Goal: Transaction & Acquisition: Purchase product/service

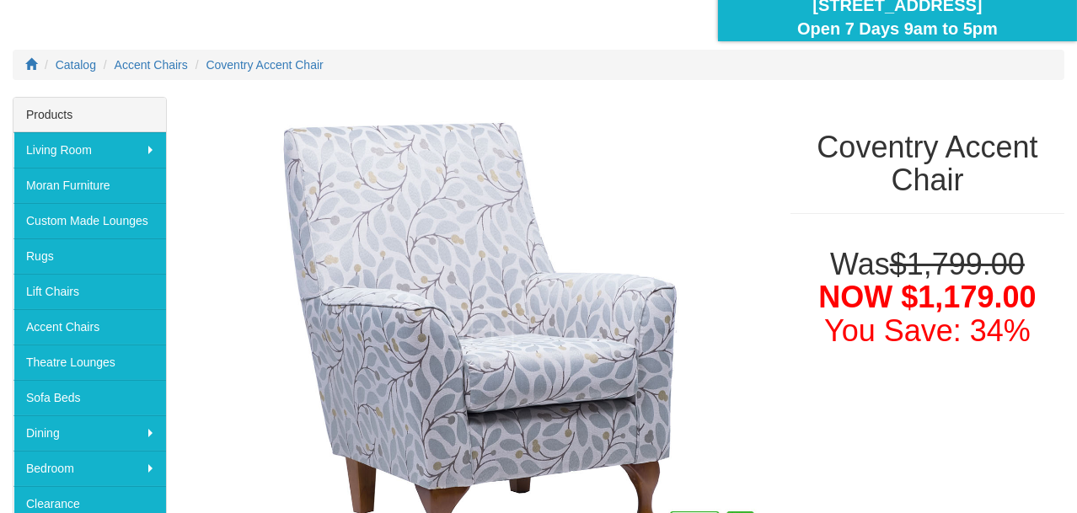
scroll to position [228, 0]
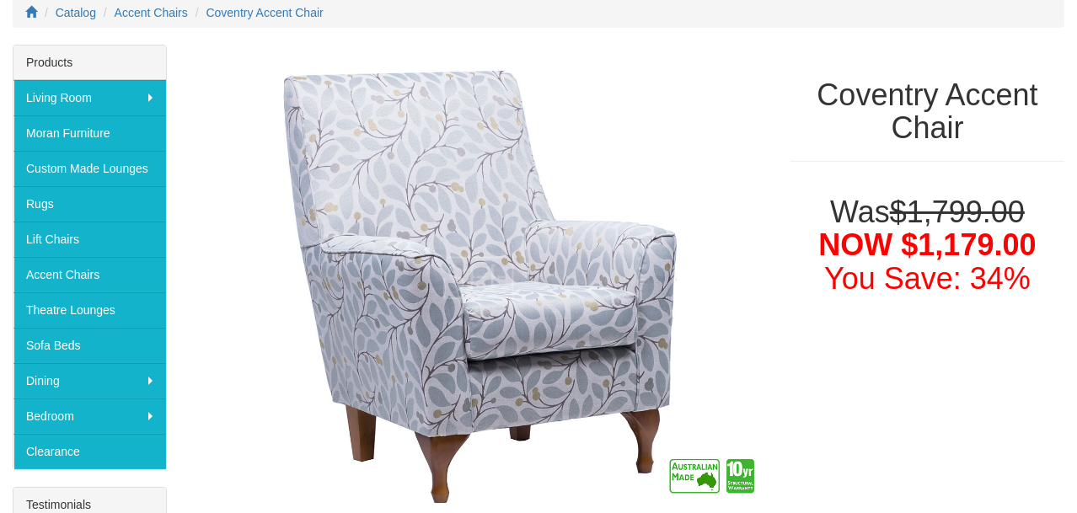
drag, startPoint x: 1076, startPoint y: 208, endPoint x: 1066, endPoint y: 218, distance: 13.7
click at [1066, 219] on div "Was $1,799.00 NOW $1,179.00 You Save: 34%" at bounding box center [927, 242] width 299 height 126
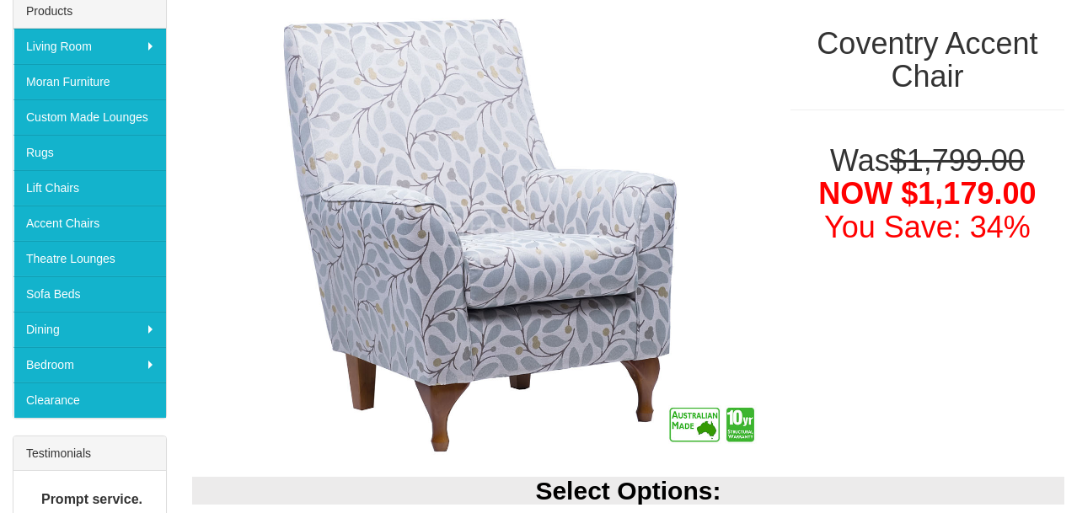
scroll to position [261, 0]
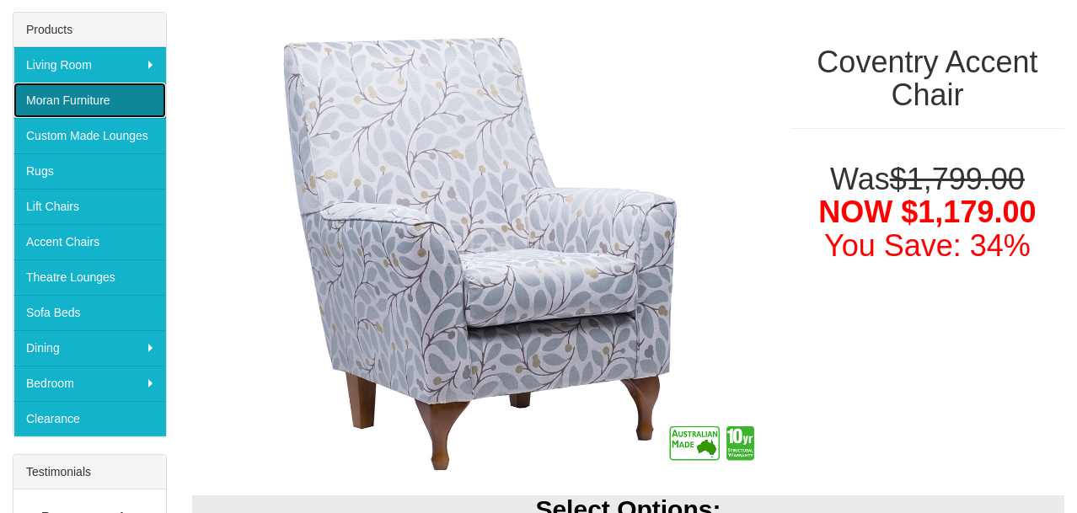
click at [96, 92] on link "Moran Furniture" at bounding box center [89, 100] width 153 height 35
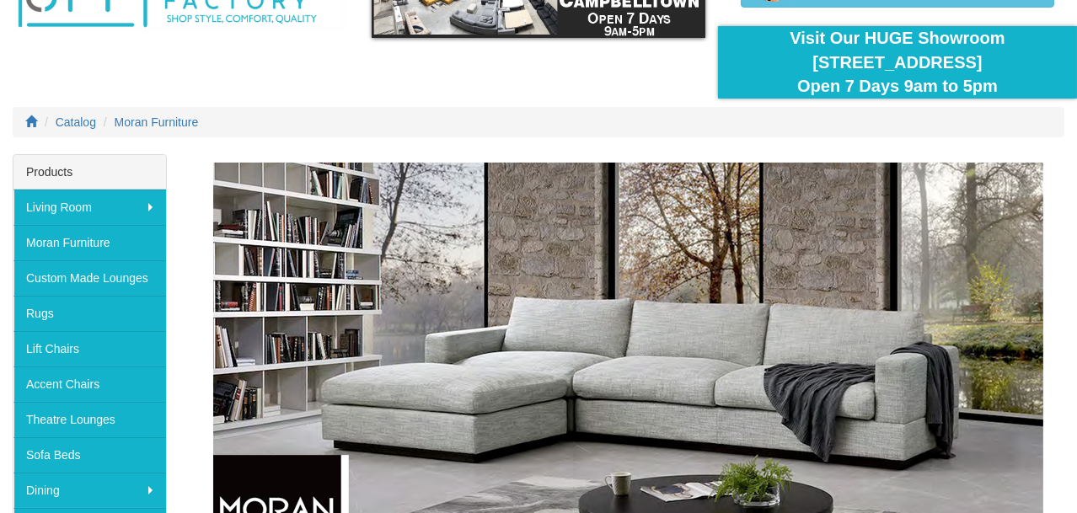
scroll to position [126, 0]
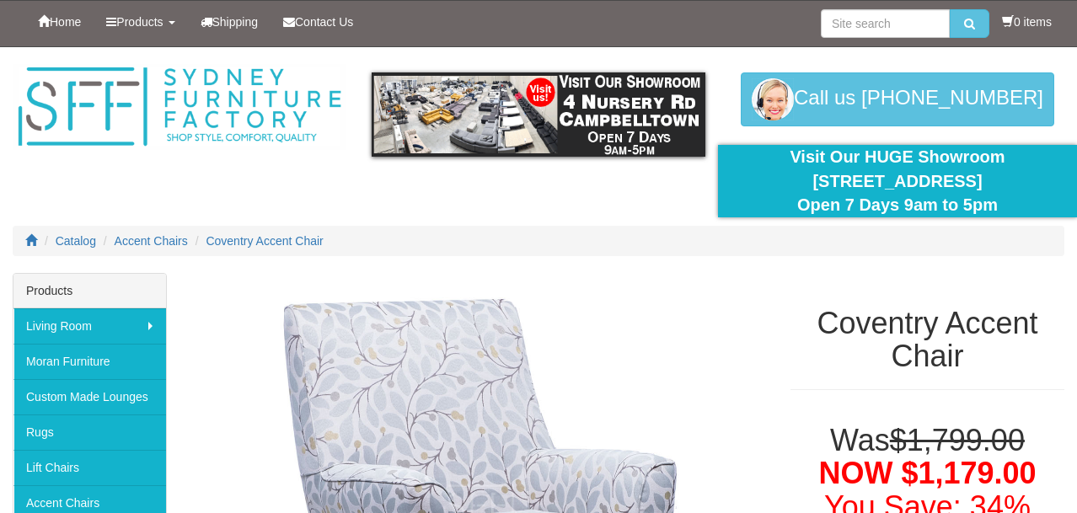
scroll to position [261, 0]
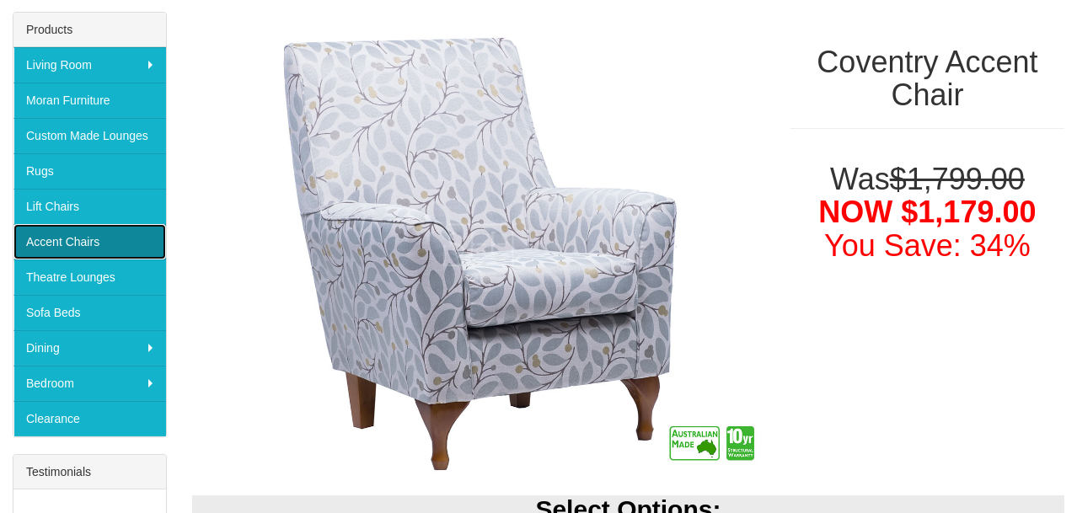
click at [94, 238] on link "Accent Chairs" at bounding box center [89, 241] width 153 height 35
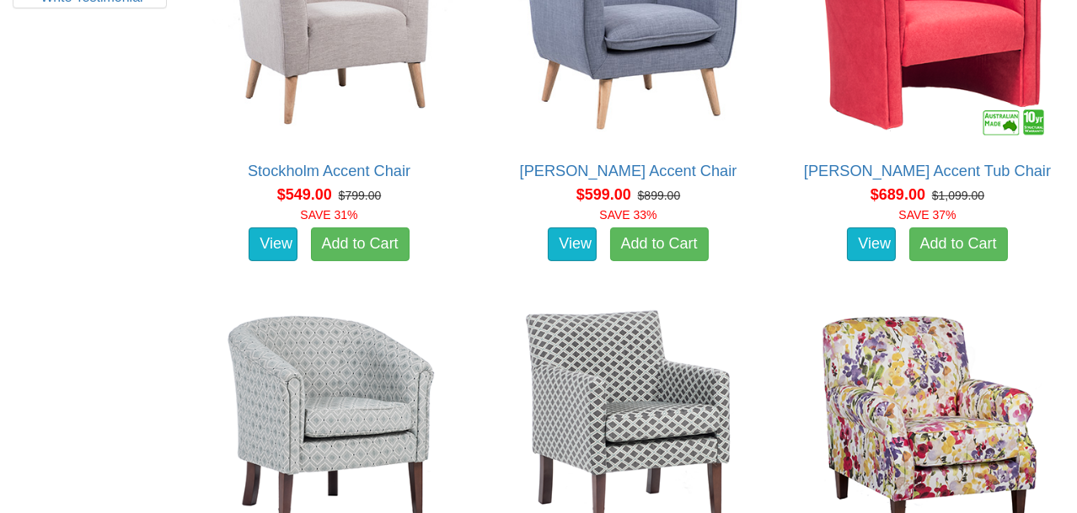
scroll to position [1034, 0]
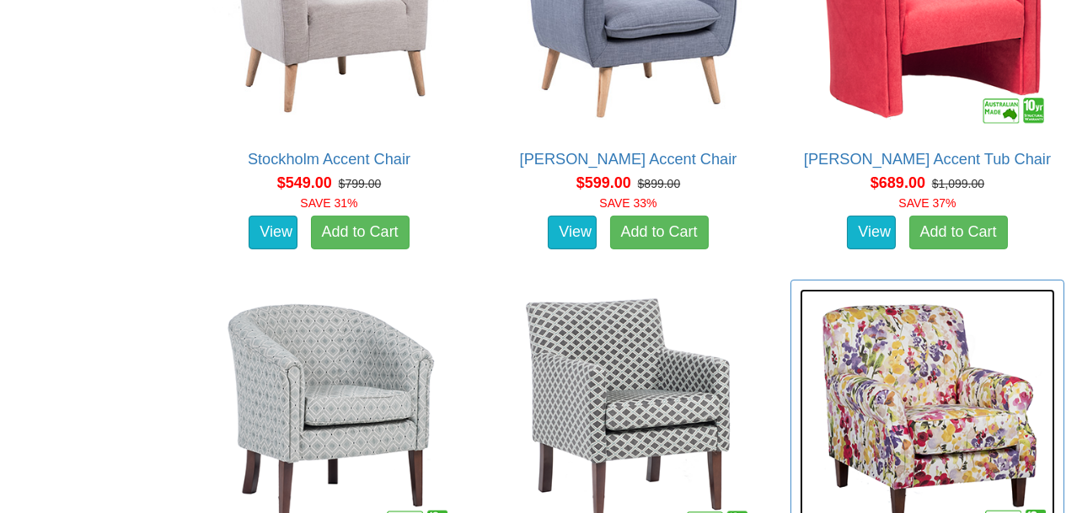
click at [945, 388] on img at bounding box center [927, 416] width 255 height 255
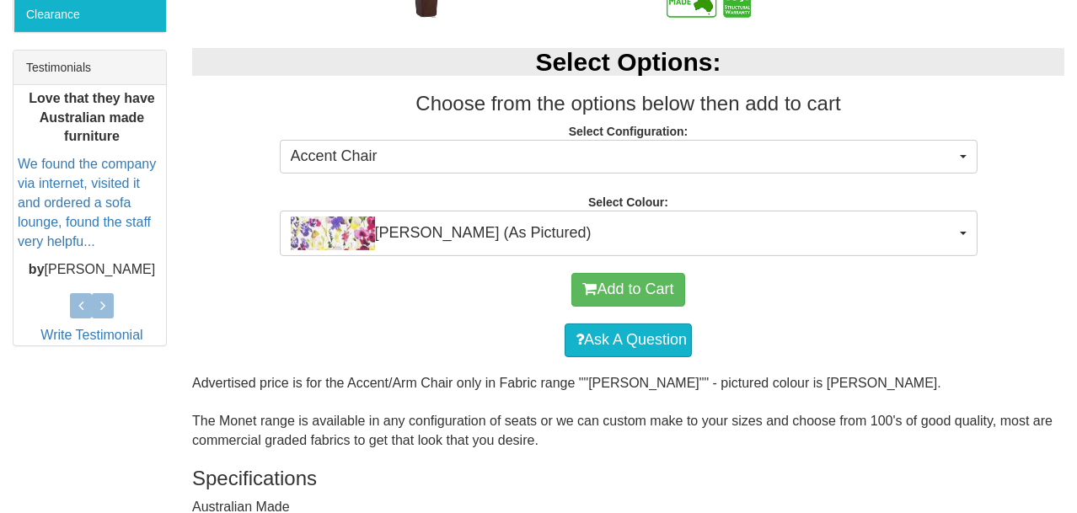
scroll to position [692, 0]
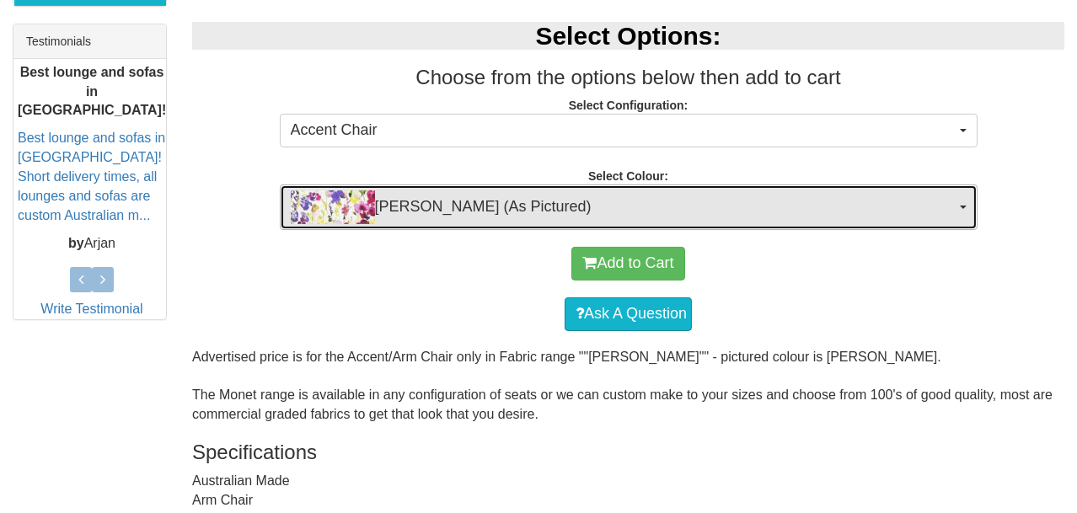
click at [961, 207] on span "button" at bounding box center [963, 207] width 7 height 3
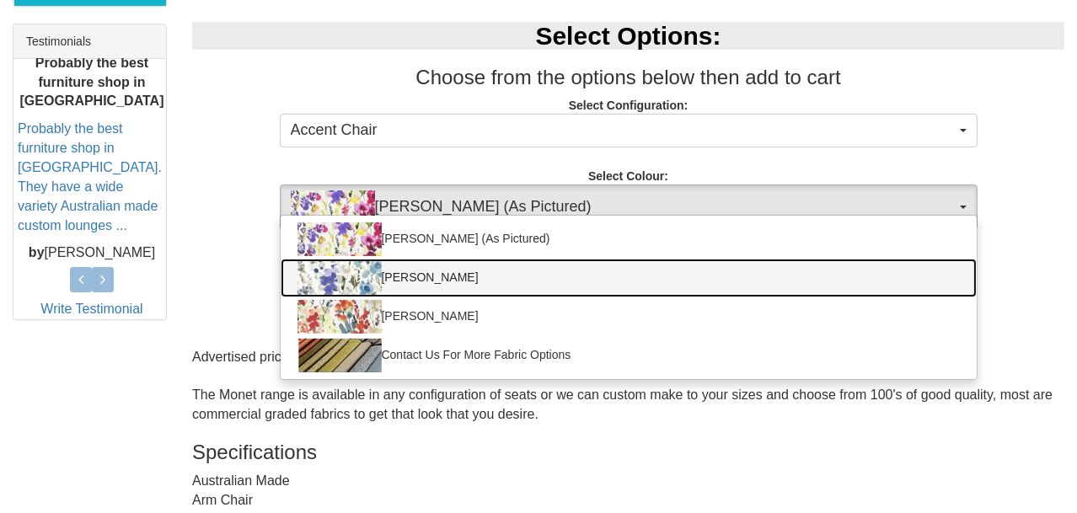
click at [346, 268] on img at bounding box center [340, 278] width 84 height 34
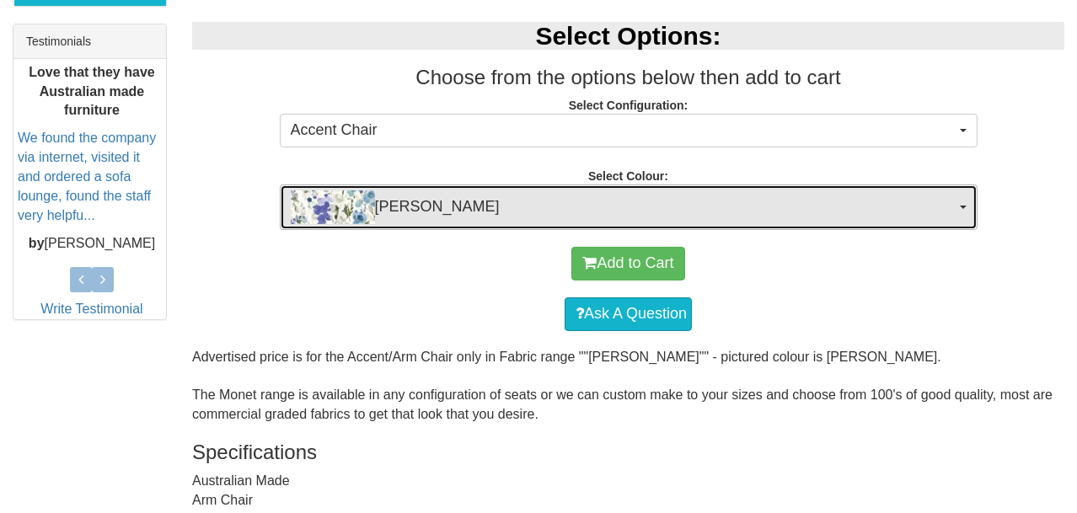
click at [963, 201] on button "Ingrid Indigo" at bounding box center [629, 208] width 698 height 46
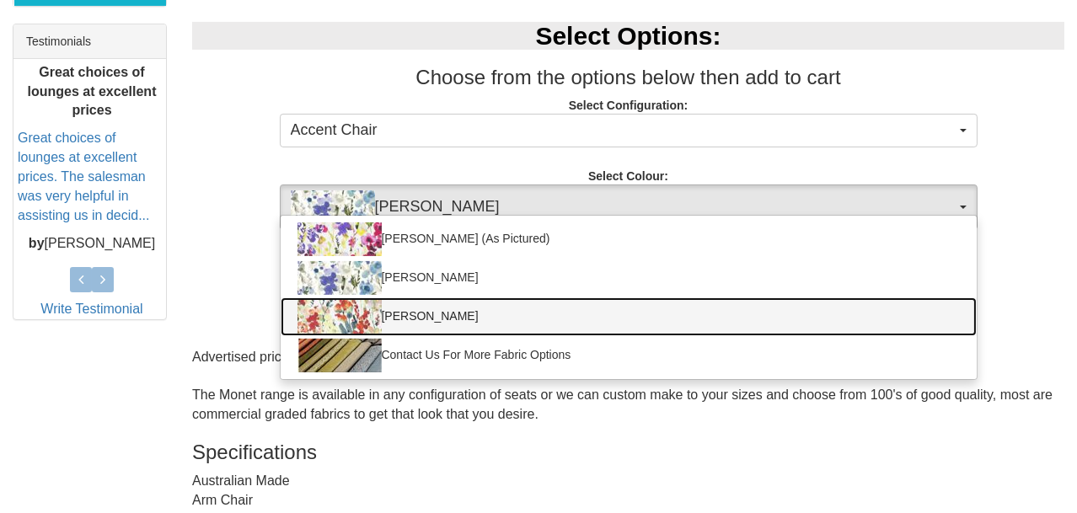
click at [335, 310] on img at bounding box center [340, 317] width 84 height 34
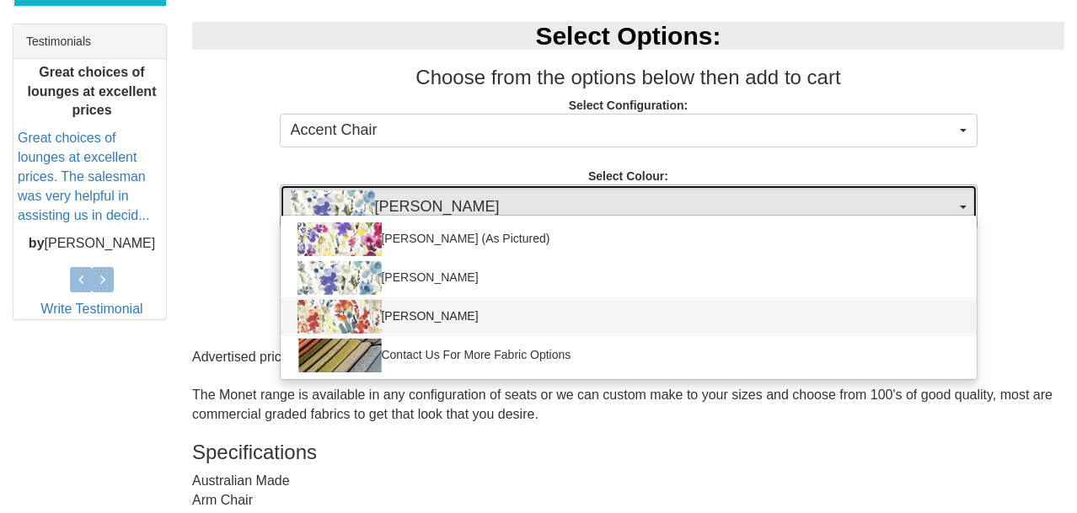
select select "770"
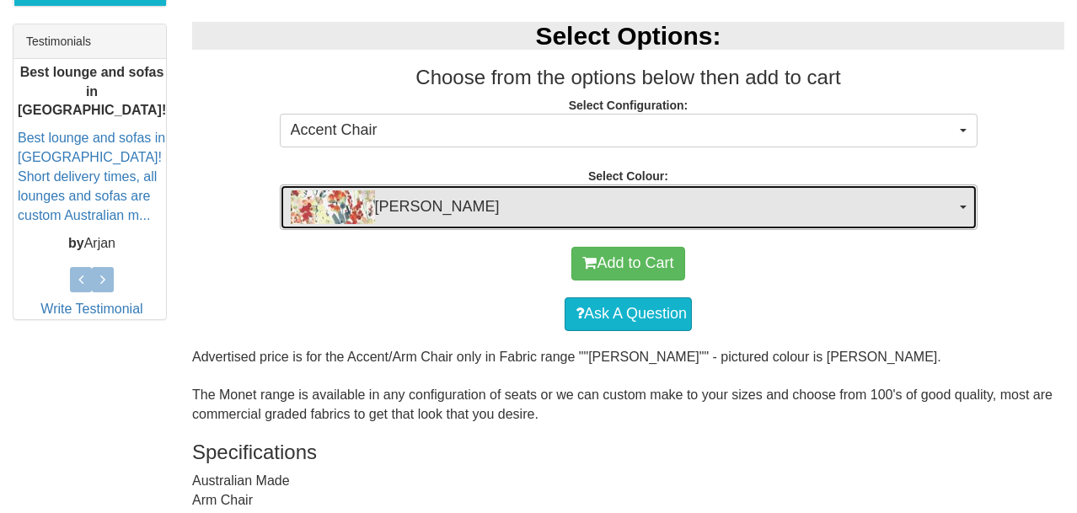
click at [327, 201] on img "button" at bounding box center [333, 207] width 84 height 34
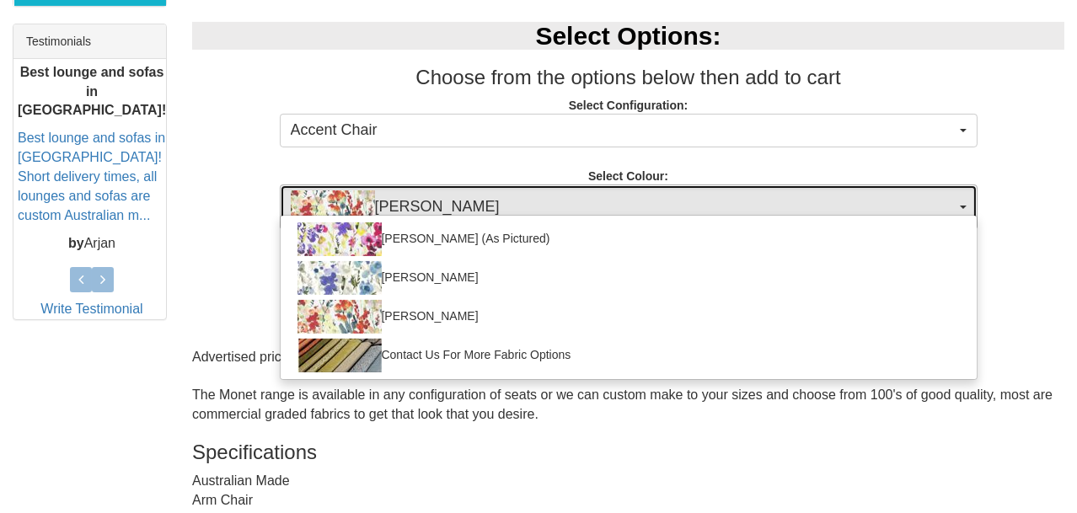
click at [327, 201] on img "button" at bounding box center [333, 207] width 84 height 34
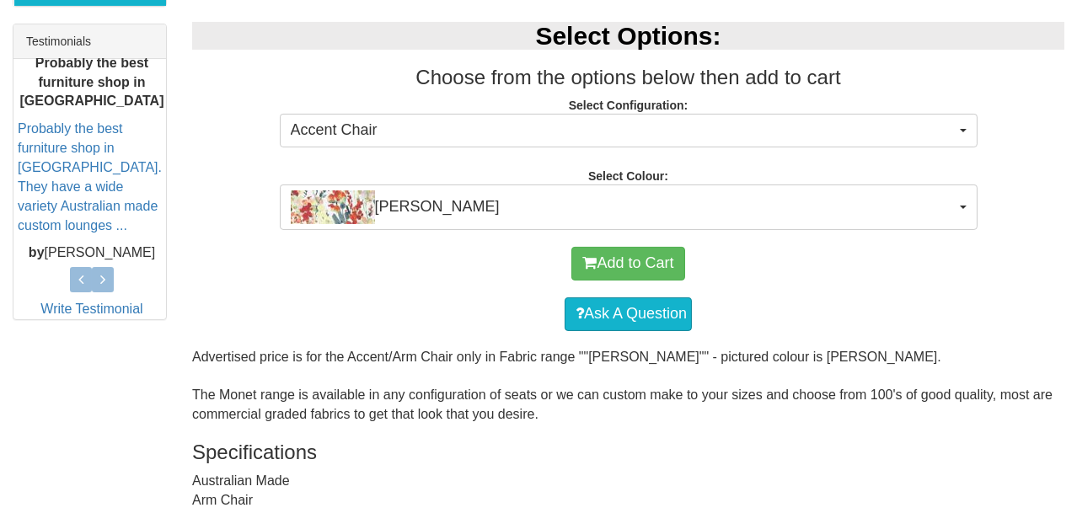
drag, startPoint x: 1076, startPoint y: 304, endPoint x: 1053, endPoint y: 332, distance: 35.9
click at [1053, 332] on div "Add to Cart Ask A Question" at bounding box center [629, 288] width 898 height 117
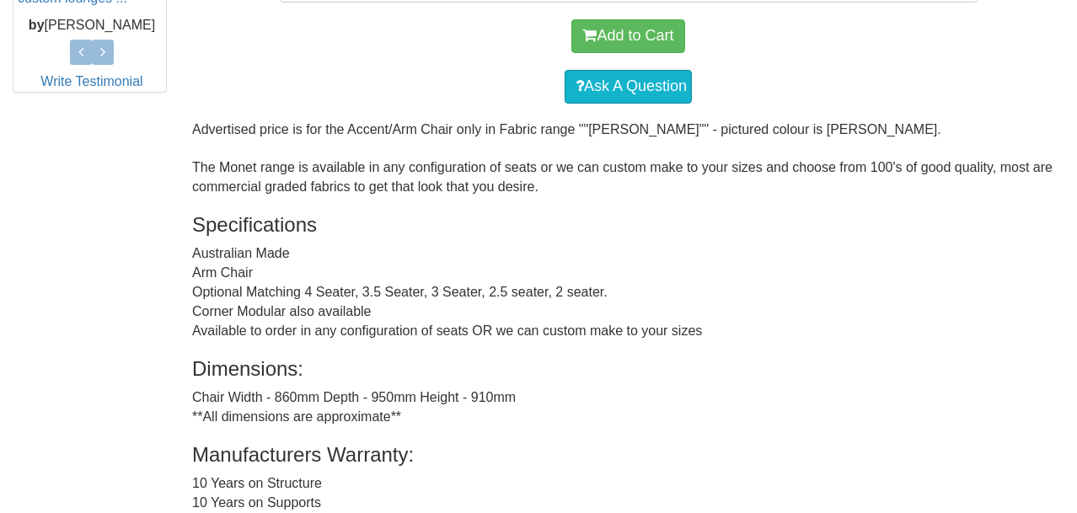
scroll to position [930, 0]
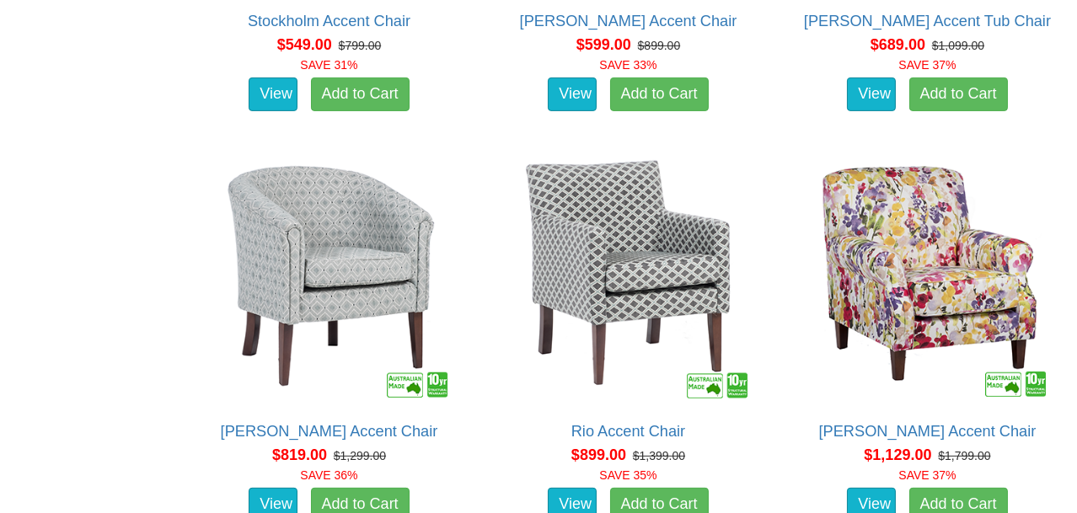
scroll to position [1180, 0]
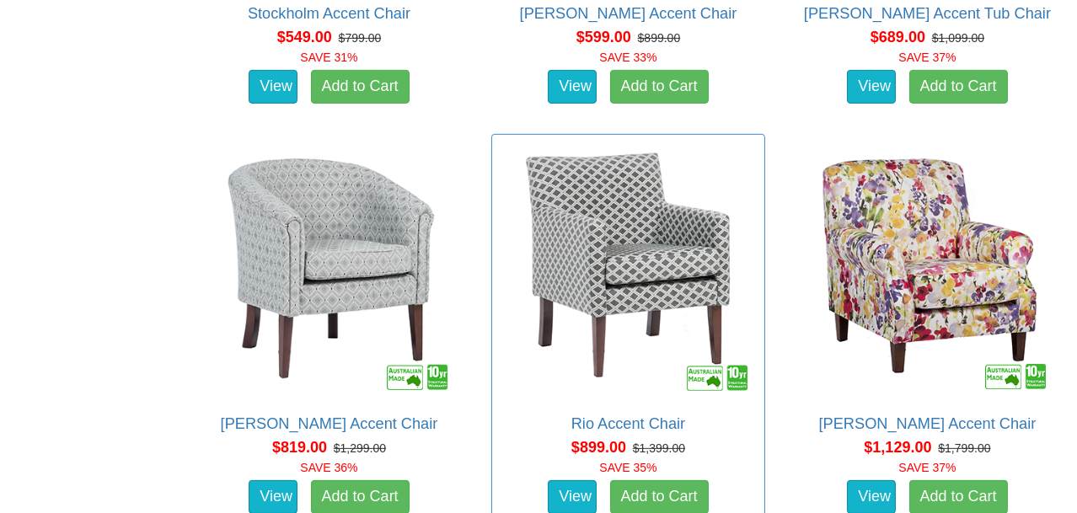
drag, startPoint x: 623, startPoint y: 139, endPoint x: 583, endPoint y: 157, distance: 43.4
click at [628, 161] on div "Rio Accent Chair Advertised price is for the Accent/Arm Chair only in Fabric ra…" at bounding box center [628, 331] width 274 height 394
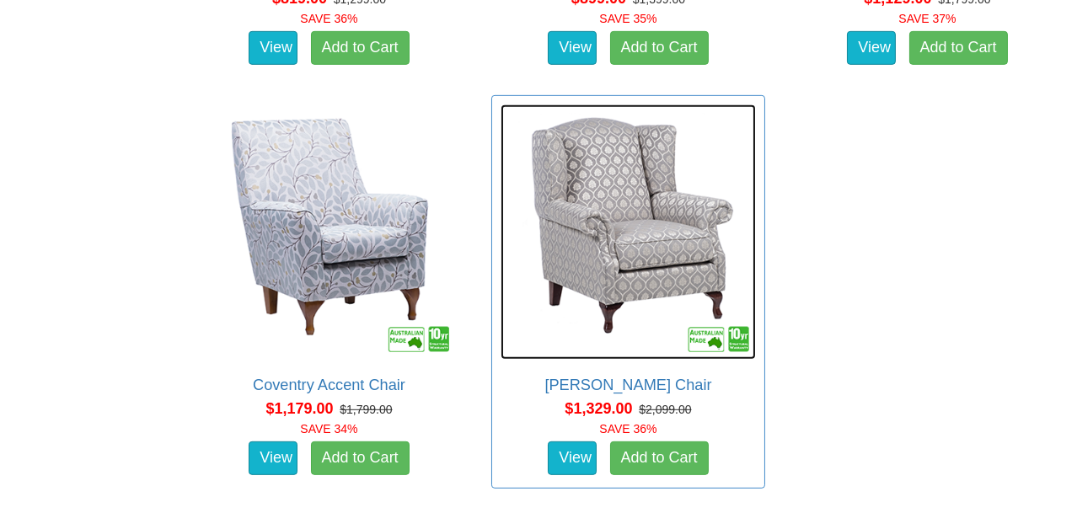
click at [604, 177] on img at bounding box center [628, 232] width 255 height 255
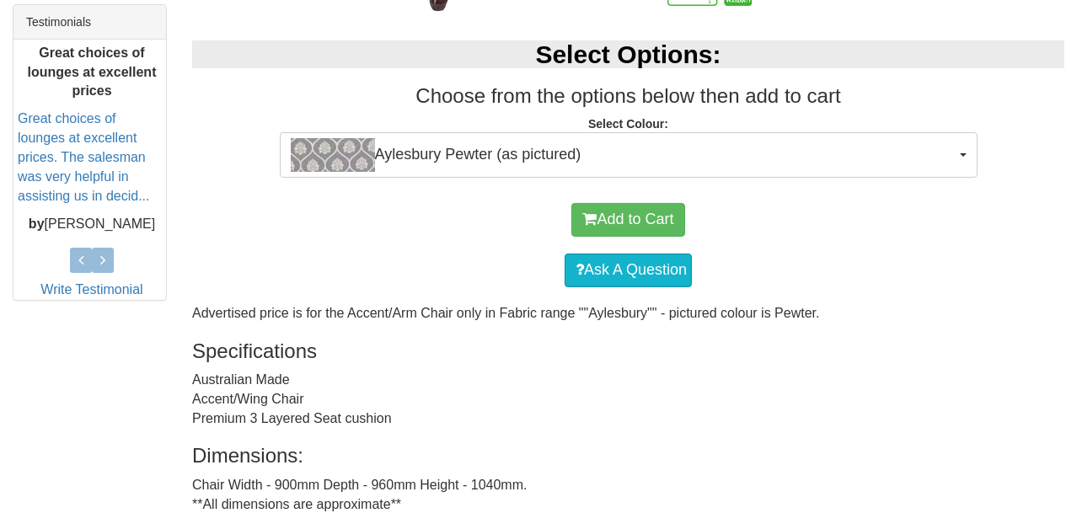
scroll to position [696, 0]
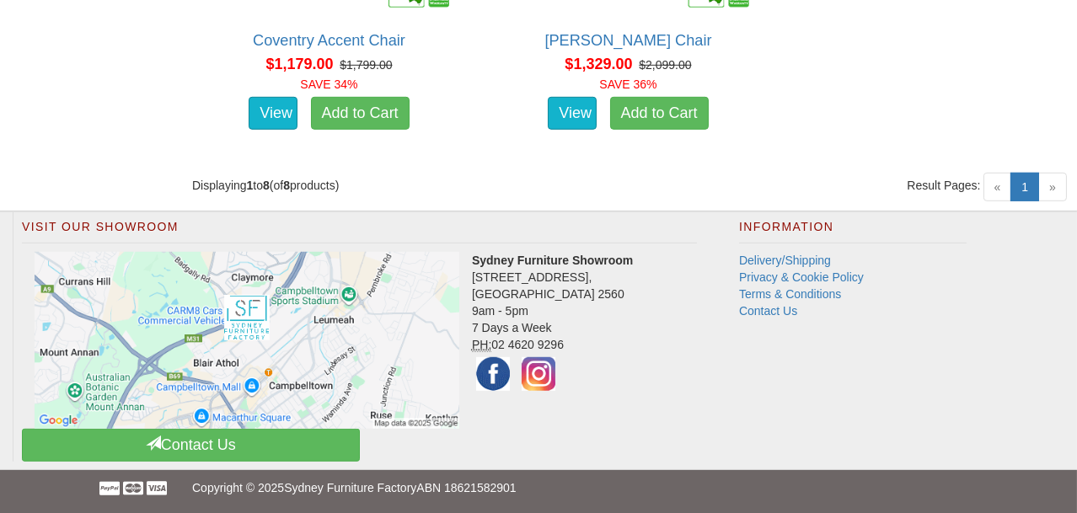
scroll to position [1629, 0]
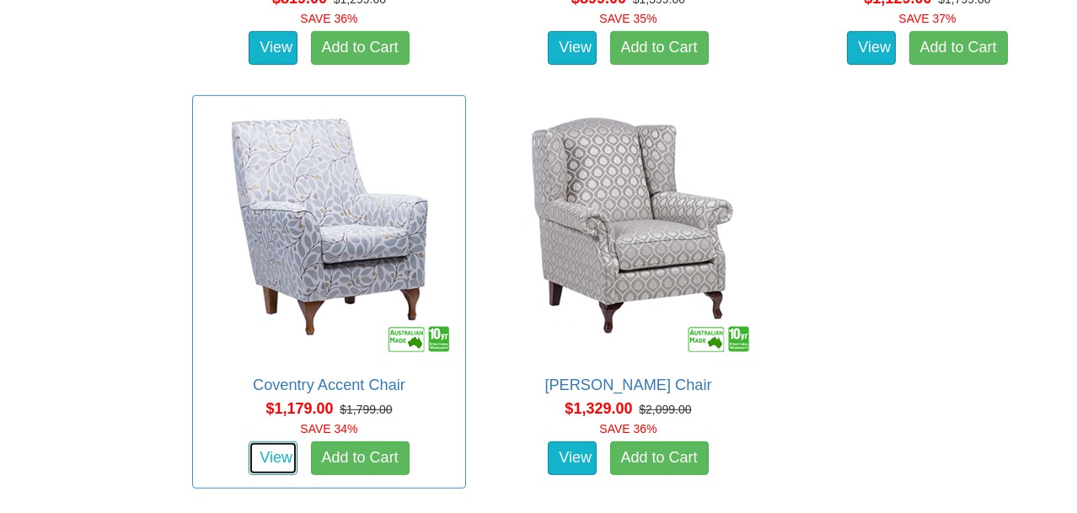
click at [278, 458] on link "View" at bounding box center [273, 459] width 49 height 34
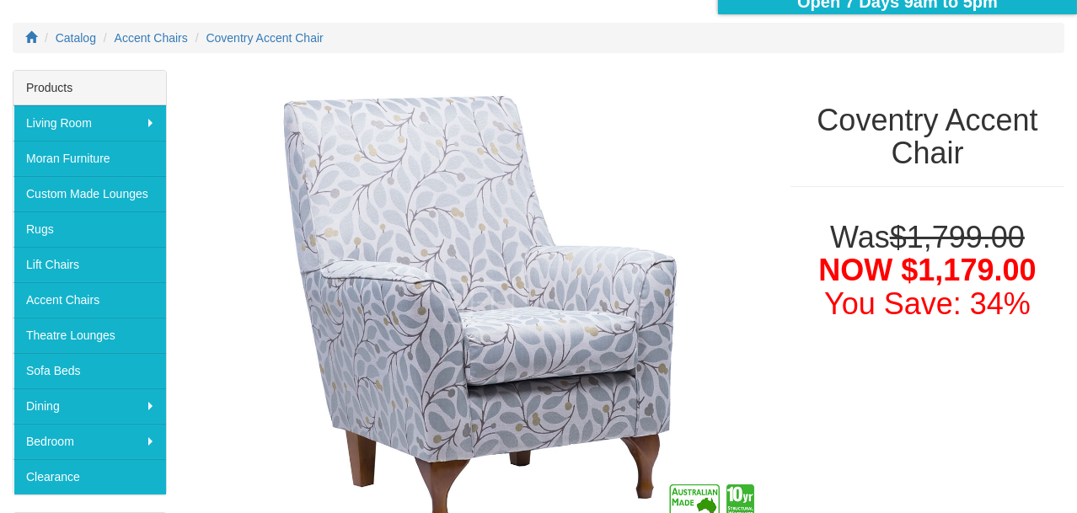
scroll to position [235, 0]
